Goal: Book appointment/travel/reservation

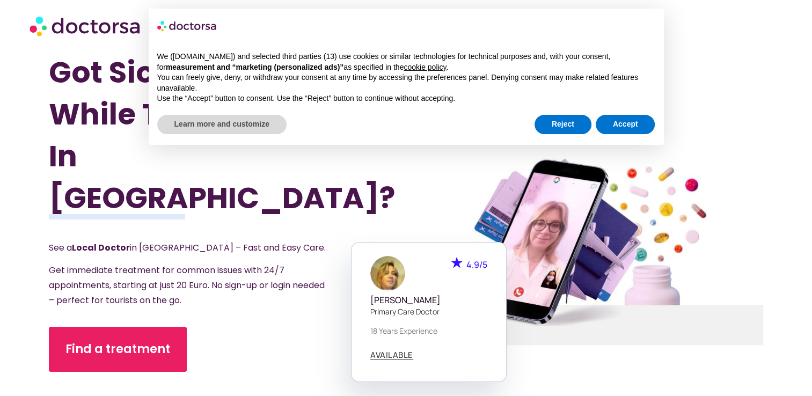
click at [639, 111] on div "We ([DOMAIN_NAME]) and selected third parties (13) use cookies or similar techn…" at bounding box center [406, 78] width 515 height 70
click at [639, 124] on button "Accept" at bounding box center [626, 124] width 60 height 19
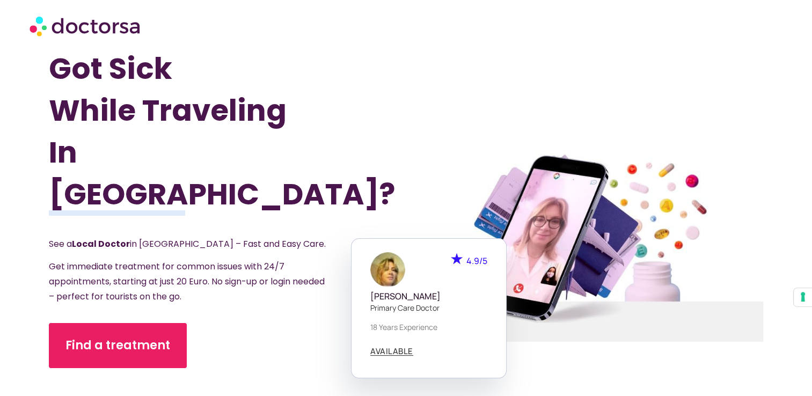
scroll to position [4, 0]
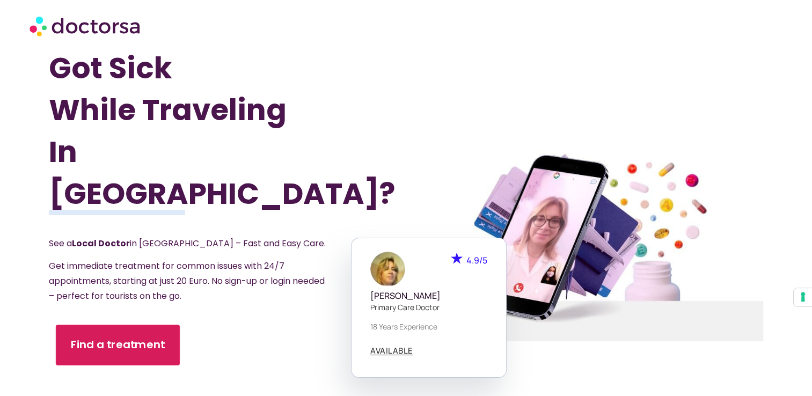
click at [120, 333] on link "Find a treatment" at bounding box center [118, 345] width 124 height 41
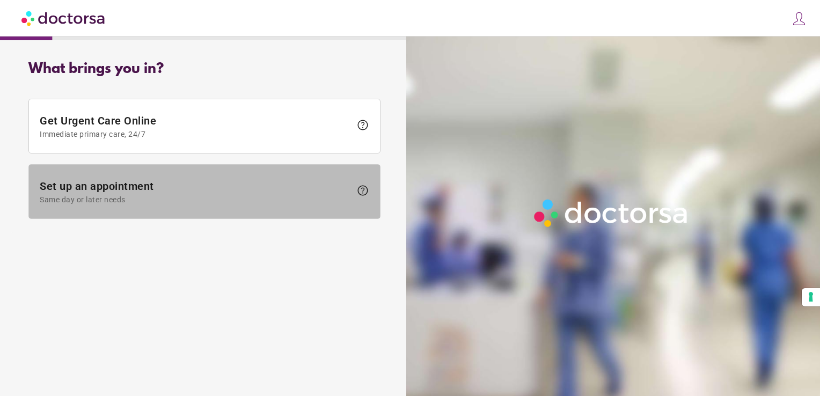
click at [202, 180] on span "Set up an appointment Same day or later needs" at bounding box center [195, 192] width 311 height 24
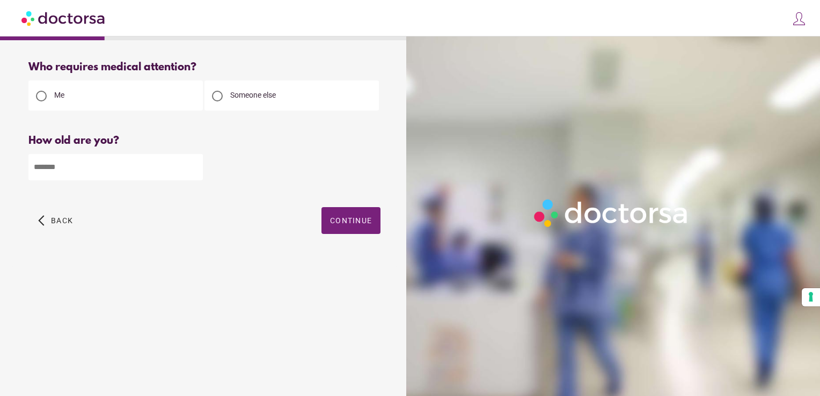
click at [157, 178] on input "number" at bounding box center [115, 167] width 174 height 26
type input "*"
click at [194, 169] on input "*" at bounding box center [115, 167] width 174 height 26
type input "**"
click at [344, 218] on span "Continue" at bounding box center [351, 220] width 42 height 9
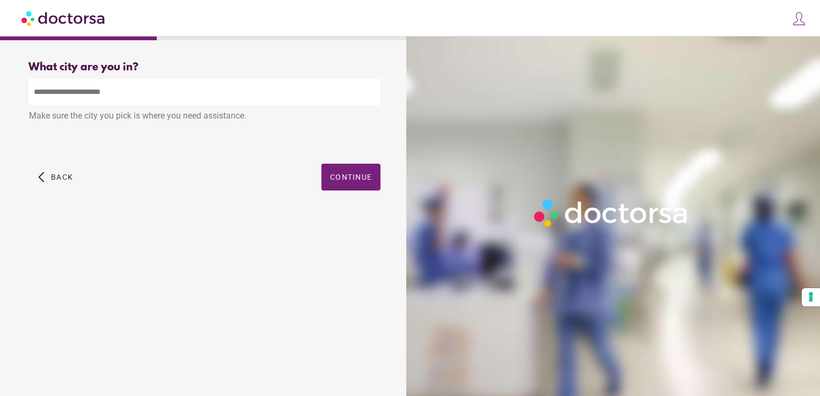
click at [183, 98] on input "text" at bounding box center [204, 92] width 352 height 26
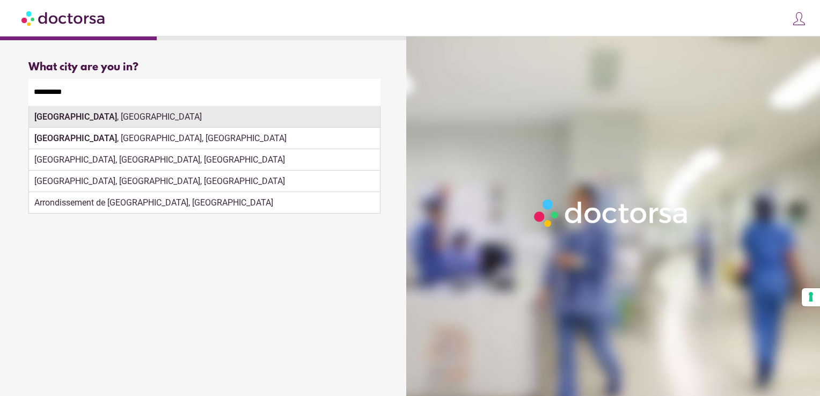
click at [112, 126] on div "Bruxelles , Belgium" at bounding box center [204, 116] width 351 height 21
type input "**********"
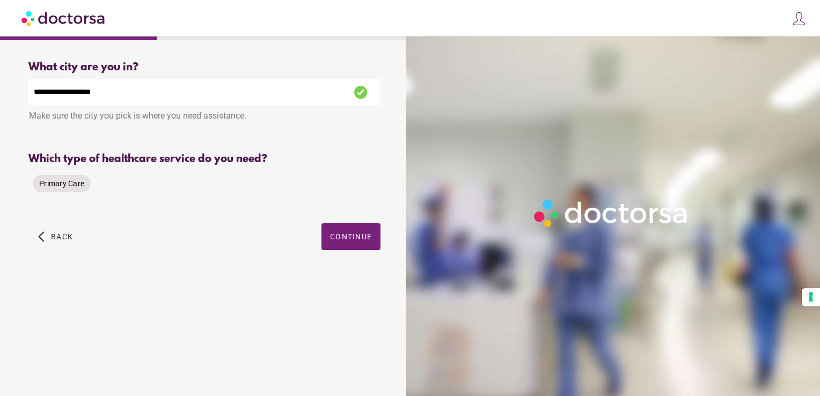
click at [51, 181] on span "Primary Care" at bounding box center [61, 183] width 45 height 9
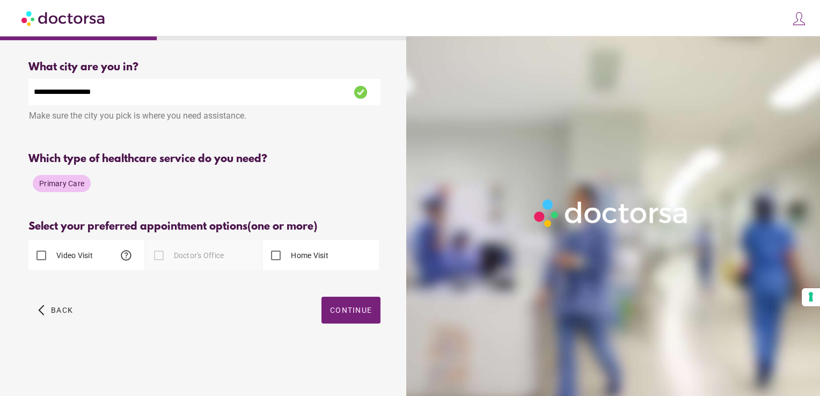
click at [127, 254] on span "help" at bounding box center [126, 255] width 13 height 13
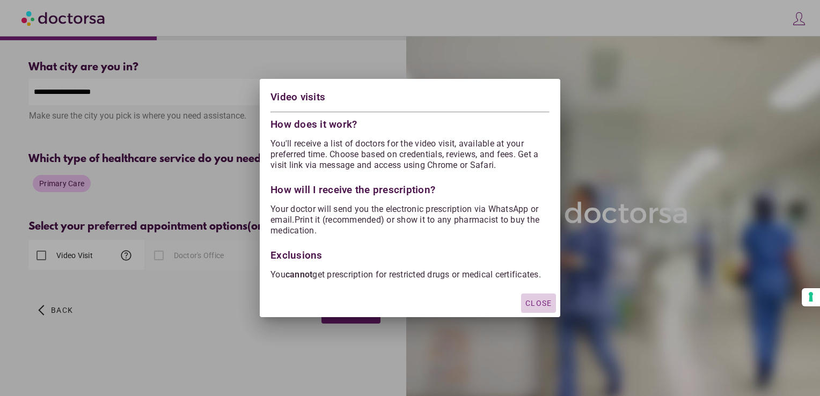
click at [530, 308] on span "Close" at bounding box center [539, 303] width 26 height 9
